Goal: Transaction & Acquisition: Purchase product/service

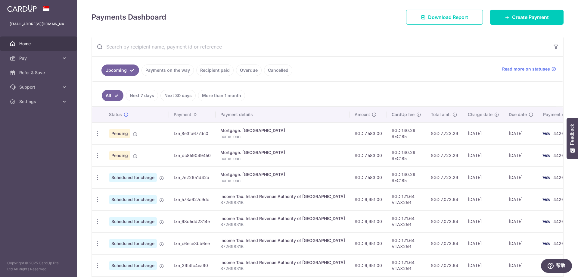
scroll to position [90, 0]
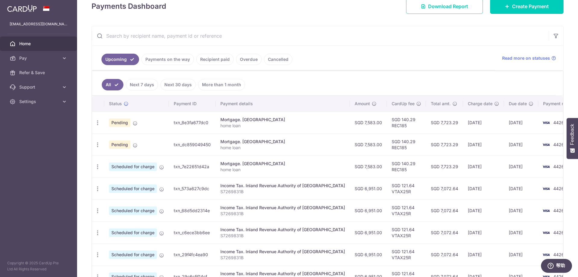
click at [167, 58] on link "Payments on the way" at bounding box center [168, 59] width 52 height 11
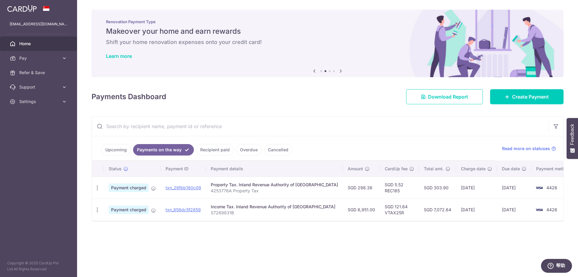
click at [209, 150] on link "Recipient paid" at bounding box center [214, 149] width 37 height 11
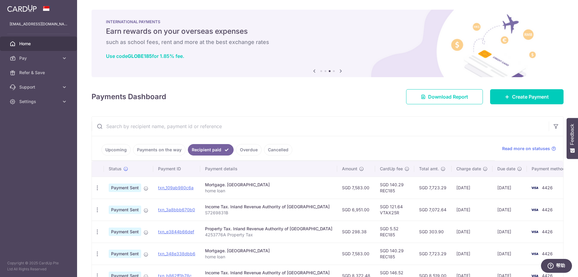
click at [115, 152] on link "Upcoming" at bounding box center [116, 149] width 29 height 11
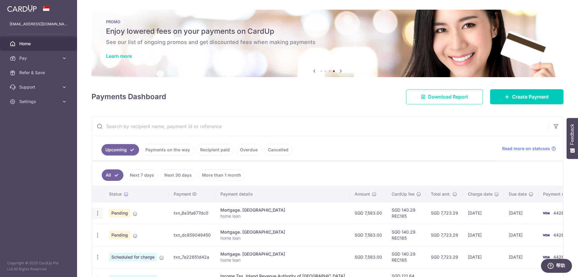
click at [97, 213] on icon "button" at bounding box center [98, 213] width 6 height 6
click at [125, 246] on span "Cancel payment" at bounding box center [130, 244] width 40 height 7
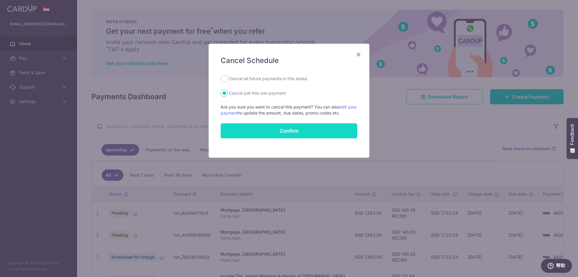
click at [259, 129] on button "Confirm" at bounding box center [289, 130] width 137 height 15
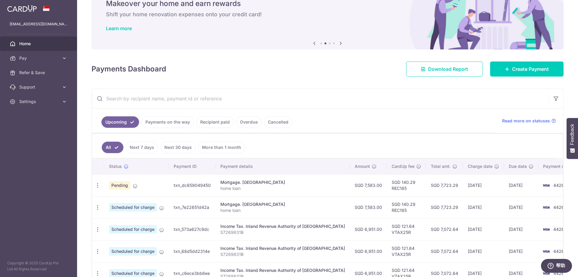
scroll to position [18, 0]
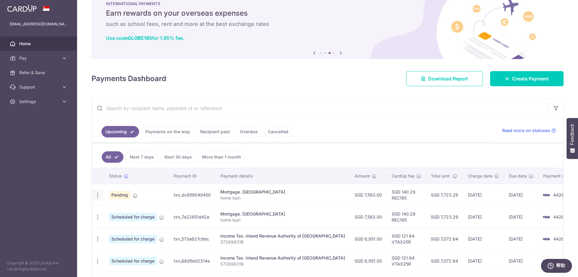
click at [98, 196] on icon "button" at bounding box center [98, 195] width 6 height 6
click at [123, 228] on span "Cancel payment" at bounding box center [130, 226] width 40 height 7
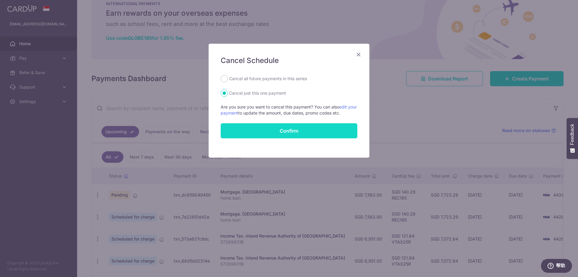
click at [278, 134] on button "Confirm" at bounding box center [289, 130] width 137 height 15
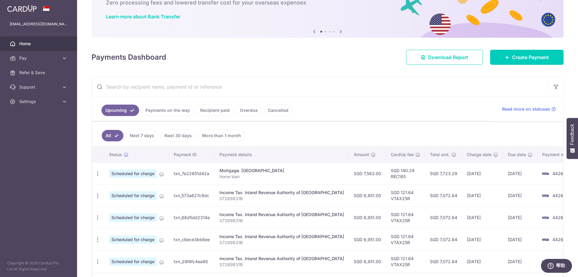
scroll to position [30, 0]
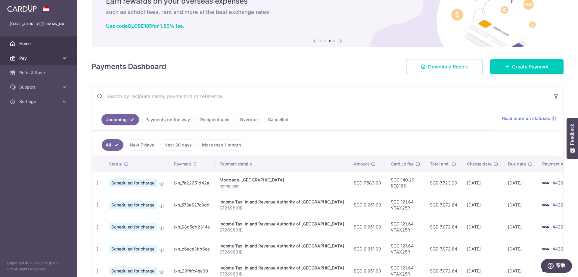
click at [30, 58] on span "Pay" at bounding box center [39, 58] width 40 height 6
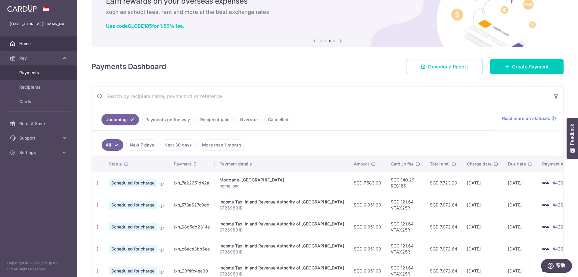
click at [33, 73] on span "Payments" at bounding box center [39, 73] width 40 height 6
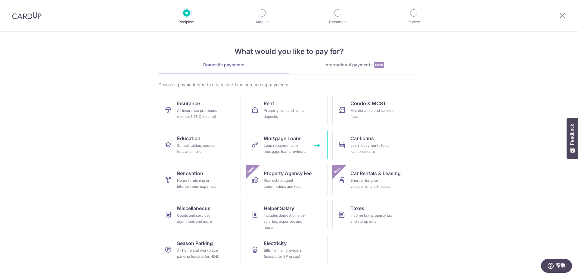
click at [275, 149] on div "Loan repayments to mortgage loan providers" at bounding box center [285, 149] width 43 height 12
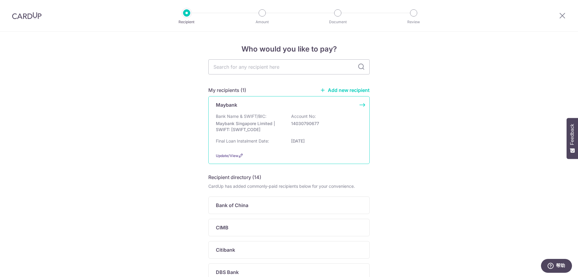
click at [275, 139] on div "Final Loan Instalment Date: 01/04/2044" at bounding box center [289, 143] width 146 height 10
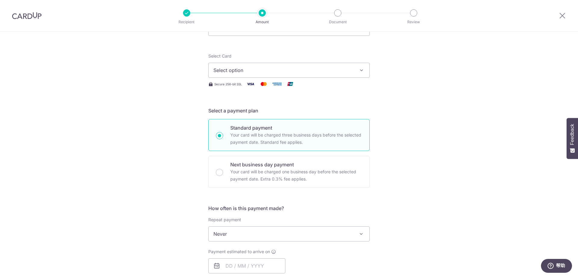
scroll to position [90, 0]
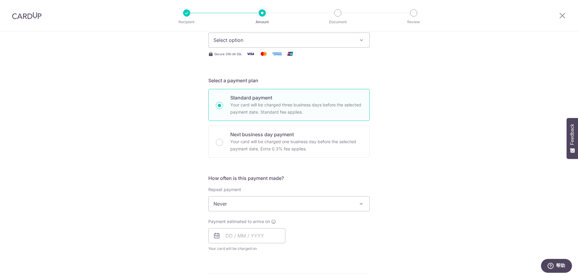
click at [359, 202] on span at bounding box center [361, 203] width 7 height 7
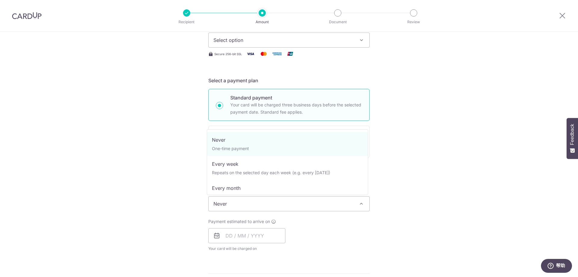
click at [348, 202] on span "Never" at bounding box center [289, 203] width 161 height 14
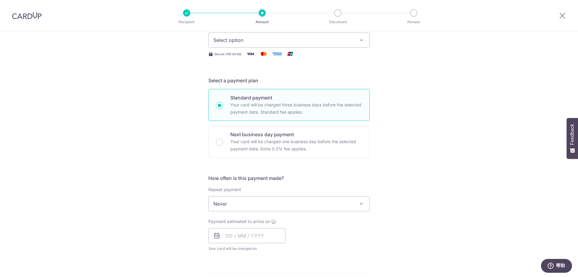
scroll to position [151, 0]
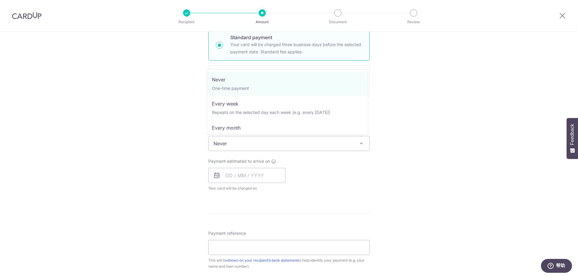
click at [310, 143] on span "Never" at bounding box center [289, 143] width 161 height 14
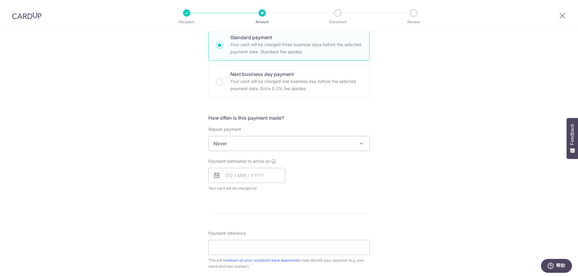
click at [310, 143] on span "Never" at bounding box center [289, 143] width 161 height 14
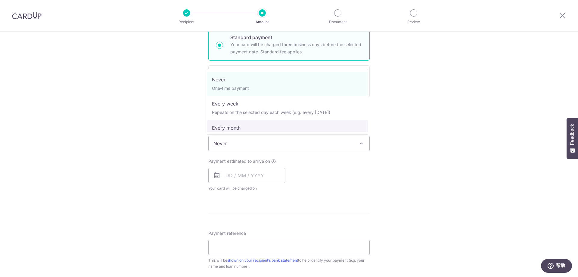
select select "3"
type input "01/04/2044"
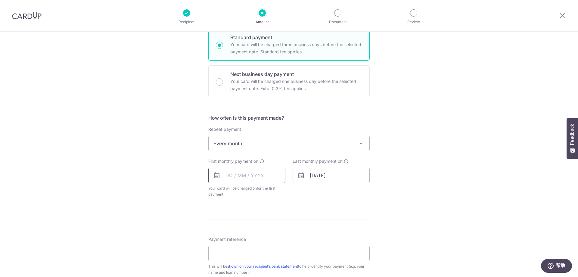
click at [246, 177] on input "text" at bounding box center [246, 175] width 77 height 15
click at [255, 229] on link "10" at bounding box center [257, 230] width 10 height 10
type input "10/09/2025"
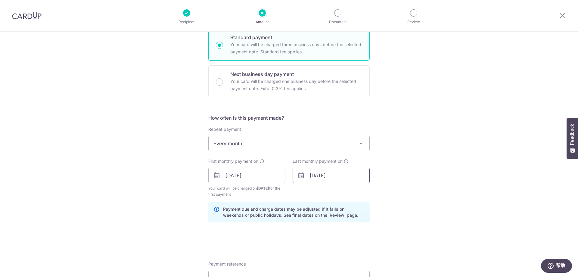
click at [342, 177] on input "01/04/2044" at bounding box center [331, 175] width 77 height 15
click at [330, 192] on select "Jan Feb Mar Apr May Jun Jul Aug Sep Oct Nov Dec" at bounding box center [327, 191] width 16 height 5
click at [351, 218] on link "1" at bounding box center [354, 218] width 10 height 10
type input "01/12/2044"
click at [434, 215] on div "Tell us more about your payment Enter payment amount SGD Select Card Select opt…" at bounding box center [289, 169] width 578 height 576
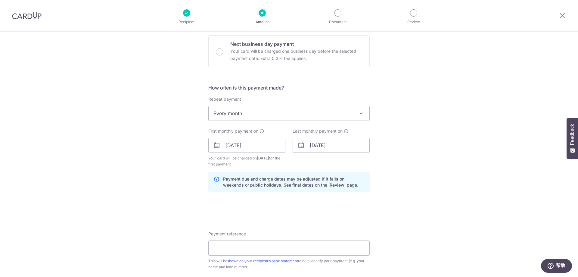
scroll to position [241, 0]
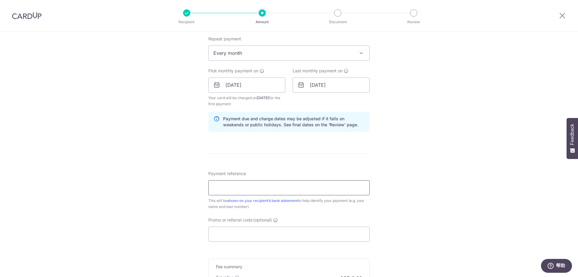
click at [275, 186] on input "Payment reference" at bounding box center [288, 187] width 161 height 15
type input "home loan"
click at [412, 201] on div "Tell us more about your payment Enter payment amount SGD Select Card Select opt…" at bounding box center [289, 79] width 578 height 576
click at [290, 233] on input "Promo or referral code (optional)" at bounding box center [288, 234] width 161 height 15
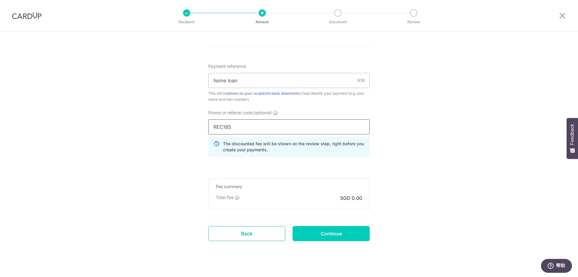
scroll to position [358, 0]
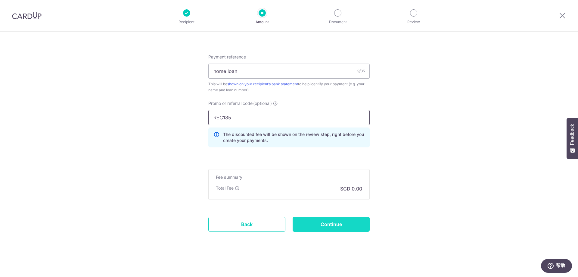
type input "REC185"
click at [328, 220] on input "Continue" at bounding box center [331, 224] width 77 height 15
type input "Create Schedule"
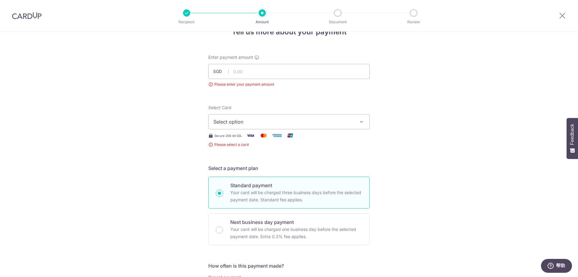
scroll to position [7, 0]
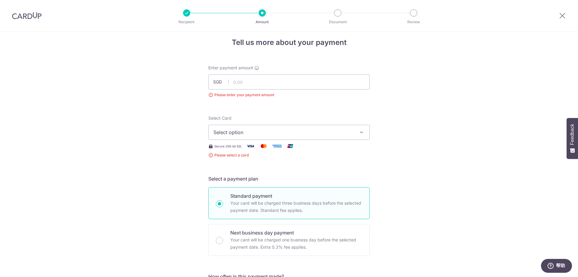
click at [281, 132] on span "Select option" at bounding box center [284, 132] width 140 height 7
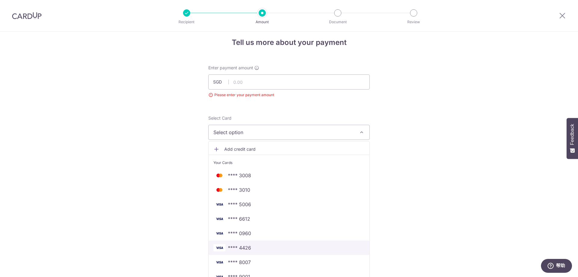
click at [238, 249] on span "**** 4426" at bounding box center [239, 247] width 23 height 7
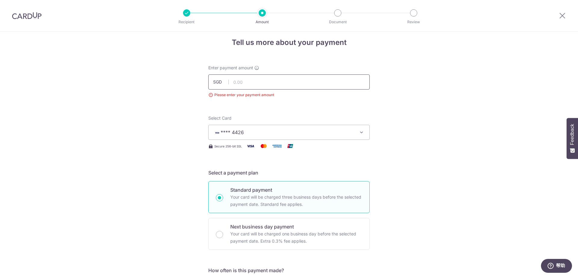
click at [242, 83] on input "text" at bounding box center [288, 81] width 161 height 15
click at [259, 82] on input "7,583.00" at bounding box center [288, 81] width 161 height 15
click at [233, 82] on input "7583" at bounding box center [288, 81] width 161 height 15
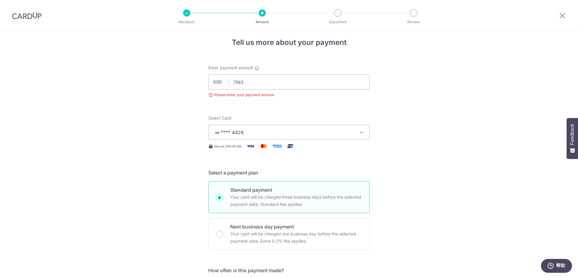
type input "7,583.00"
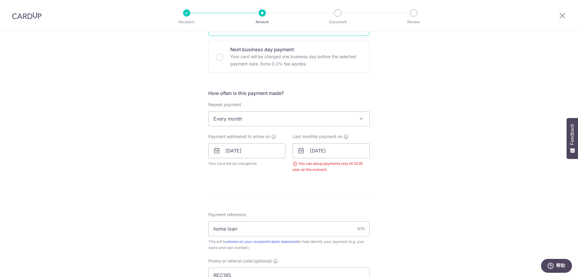
scroll to position [187, 0]
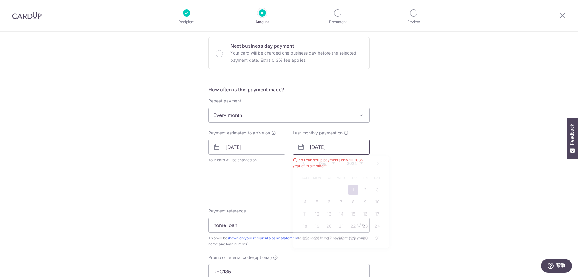
click at [345, 148] on input "01/12/2044" at bounding box center [331, 146] width 77 height 15
click at [360, 164] on select "2024 2025 2026 2027 2028 2029 2030 2031 2032 2033 2034 2035" at bounding box center [355, 163] width 16 height 5
click at [319, 189] on link "1" at bounding box center [317, 190] width 10 height 10
type input "01/12/2025"
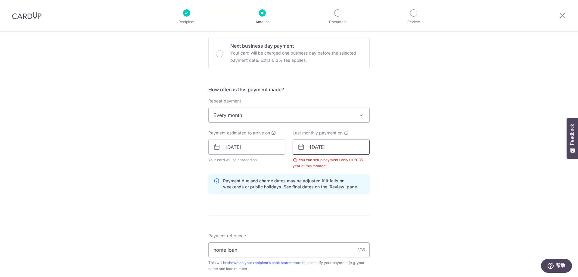
click at [331, 144] on input "01/12/2025" at bounding box center [331, 146] width 77 height 15
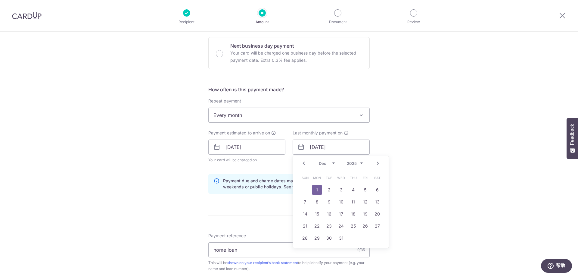
click at [316, 190] on link "1" at bounding box center [317, 190] width 10 height 10
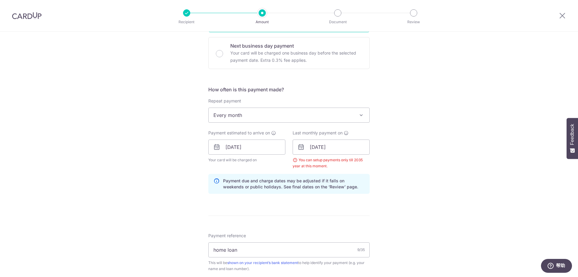
click at [393, 187] on div "Tell us more about your payment Enter payment amount SGD 7,583.00 7583.00 Pleas…" at bounding box center [289, 149] width 578 height 611
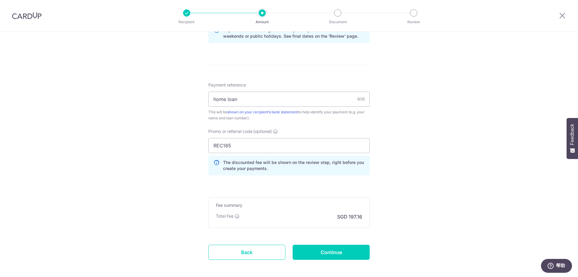
scroll to position [366, 0]
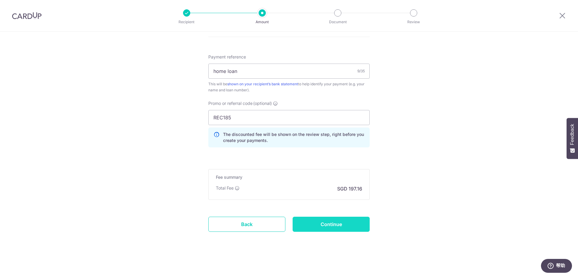
click at [338, 221] on input "Continue" at bounding box center [331, 224] width 77 height 15
type input "Create Schedule"
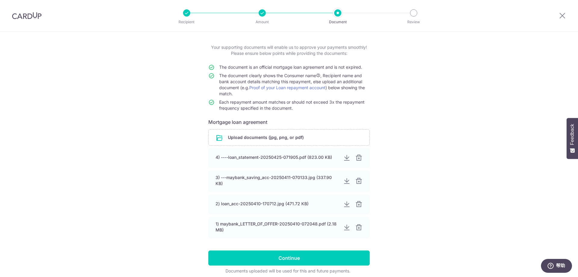
scroll to position [52, 0]
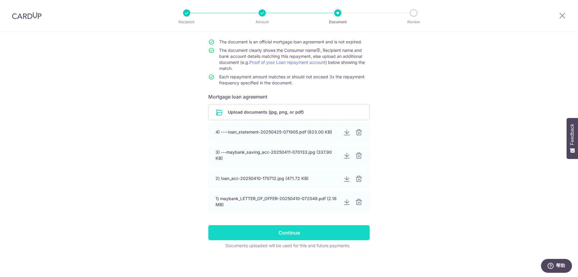
click at [290, 230] on input "Continue" at bounding box center [288, 232] width 161 height 15
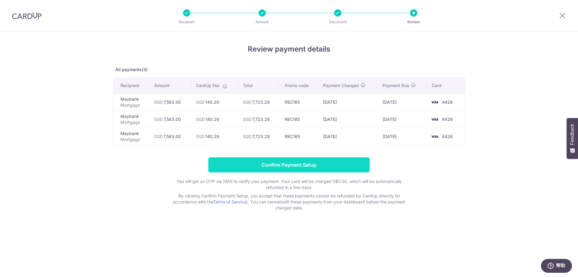
click at [306, 164] on input "Confirm Payment Setup" at bounding box center [288, 164] width 161 height 15
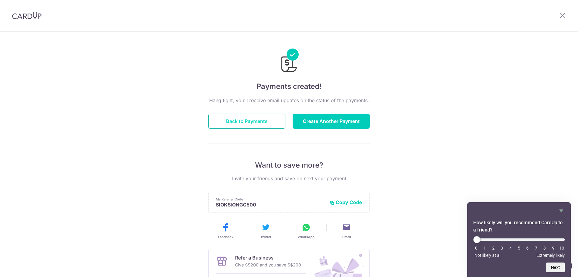
drag, startPoint x: 240, startPoint y: 122, endPoint x: 229, endPoint y: 124, distance: 11.2
click at [240, 122] on button "Back to Payments" at bounding box center [246, 121] width 77 height 15
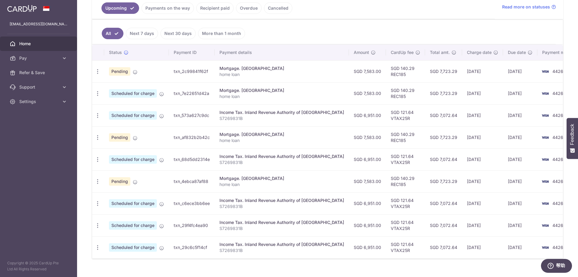
scroll to position [151, 0]
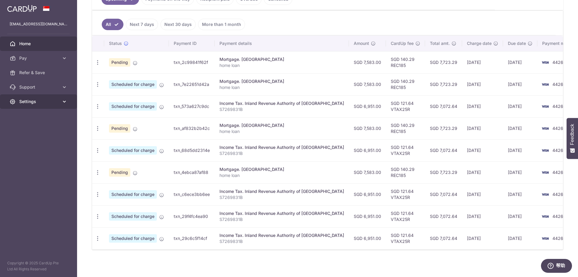
click at [61, 102] on link "Settings" at bounding box center [38, 101] width 77 height 14
click at [29, 130] on span "Logout" at bounding box center [39, 130] width 40 height 6
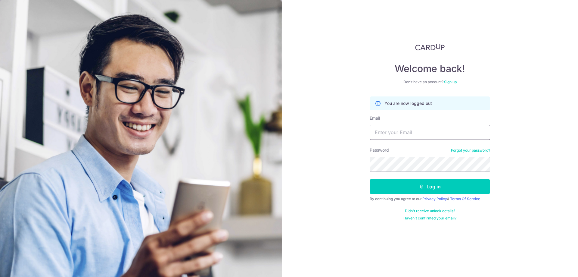
type input "[EMAIL_ADDRESS][DOMAIN_NAME]"
click at [427, 132] on input "valching411@gmail.com" at bounding box center [430, 132] width 121 height 15
click at [433, 132] on input "valching411@gmail.com" at bounding box center [430, 132] width 121 height 15
drag, startPoint x: 433, startPoint y: 132, endPoint x: 348, endPoint y: 133, distance: 85.0
click at [348, 133] on div "Welcome back! Don’t have an account? Sign up You are now logged out Email valch…" at bounding box center [430, 138] width 296 height 277
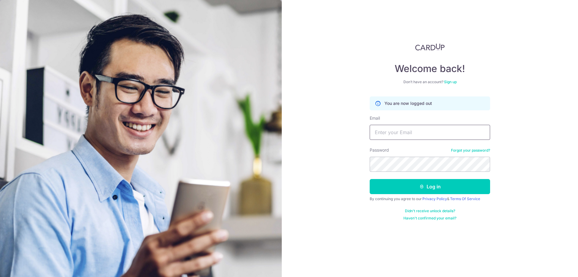
click at [397, 133] on input "Email" at bounding box center [430, 132] width 121 height 15
click at [506, 148] on div "Welcome back! Don’t have an account? Sign up You are now logged out Email Passw…" at bounding box center [430, 138] width 296 height 277
click at [391, 132] on input "Email" at bounding box center [430, 132] width 121 height 15
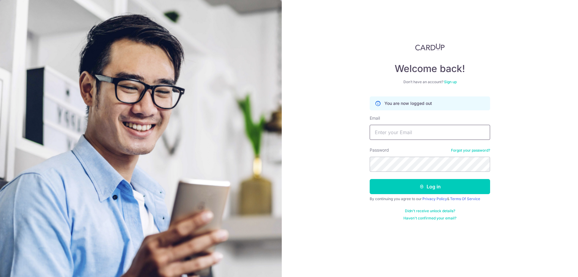
click at [406, 134] on input "Email" at bounding box center [430, 132] width 121 height 15
type input "[EMAIL_ADDRESS][DOMAIN_NAME]"
click at [422, 184] on icon "submit" at bounding box center [422, 186] width 5 height 5
